Goal: Book appointment/travel/reservation

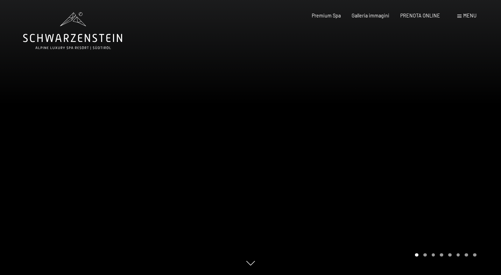
click at [358, 159] on div at bounding box center [375, 137] width 250 height 275
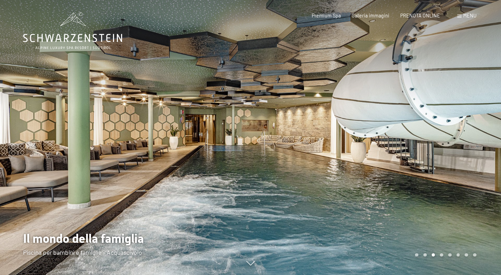
click at [371, 151] on div at bounding box center [375, 137] width 250 height 275
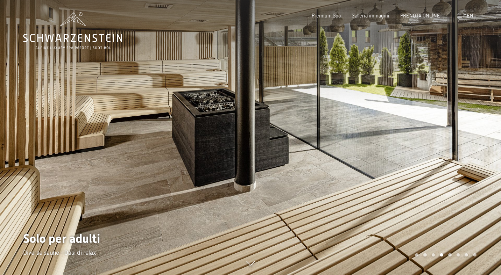
click at [371, 151] on div at bounding box center [375, 137] width 250 height 275
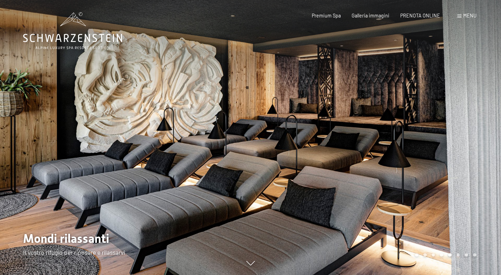
click at [371, 151] on div at bounding box center [375, 137] width 250 height 275
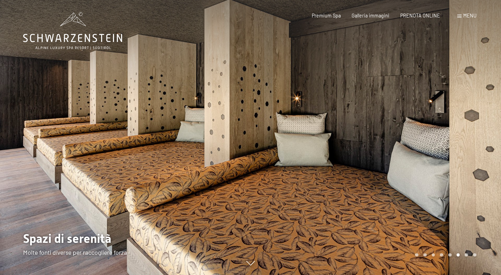
click at [371, 151] on div at bounding box center [375, 137] width 250 height 275
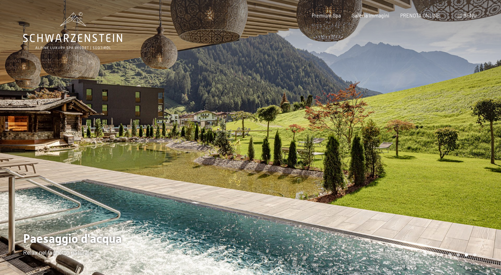
click at [371, 151] on div at bounding box center [375, 137] width 250 height 275
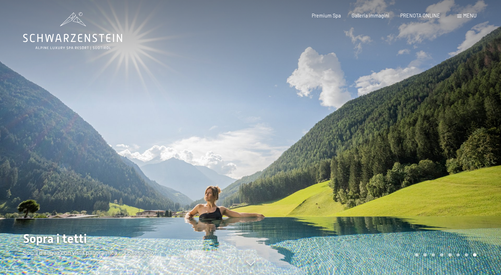
click at [371, 151] on div at bounding box center [375, 137] width 250 height 275
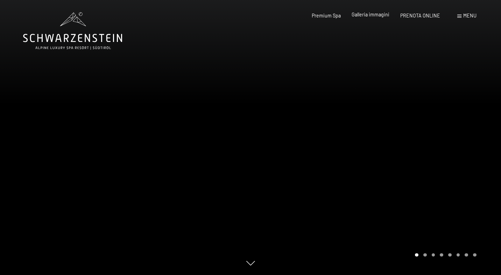
click at [376, 16] on span "Galleria immagini" at bounding box center [370, 15] width 38 height 6
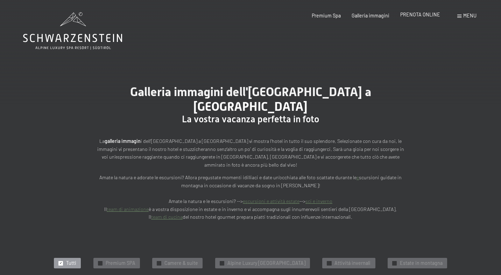
click at [418, 17] on span "PRENOTA ONLINE" at bounding box center [420, 15] width 40 height 6
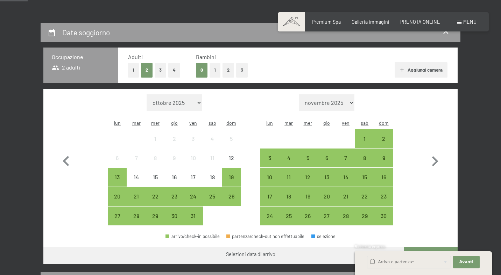
scroll to position [130, 0]
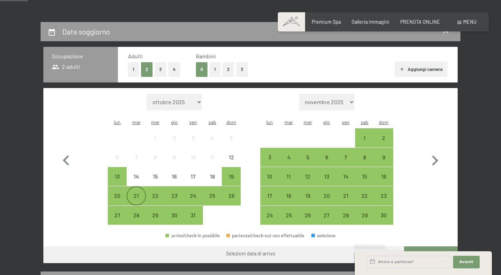
click at [133, 193] on div "21" at bounding box center [135, 201] width 17 height 17
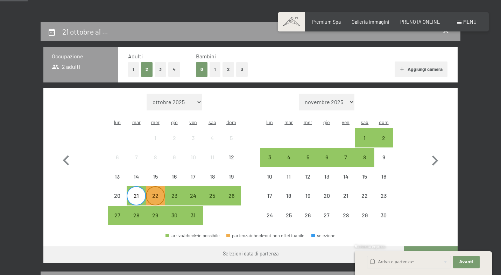
click at [152, 193] on div "22" at bounding box center [155, 201] width 17 height 17
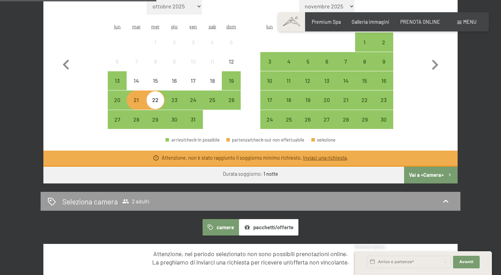
scroll to position [227, 0]
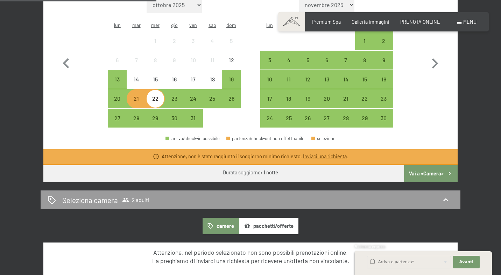
click at [432, 167] on button "Vai a «Camera»" at bounding box center [431, 173] width 54 height 17
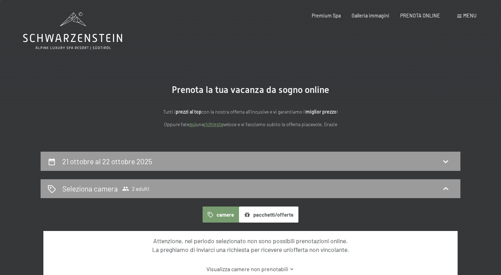
scroll to position [0, 0]
